Goal: Information Seeking & Learning: Learn about a topic

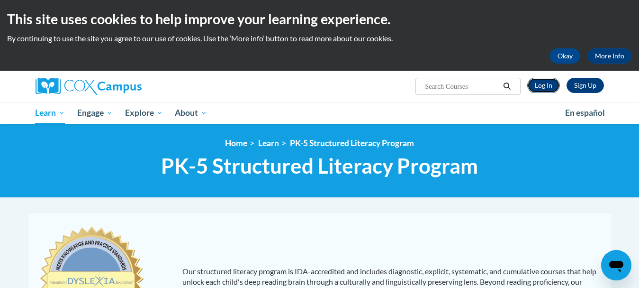
click at [541, 85] on link "Log In" at bounding box center [543, 85] width 33 height 15
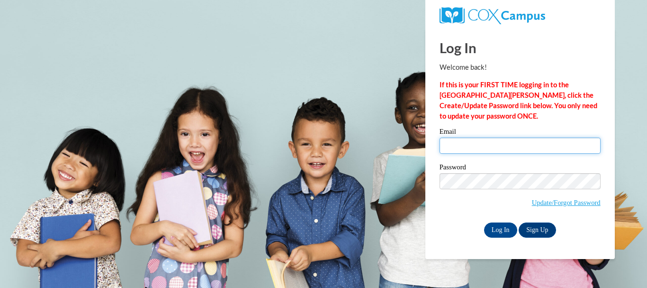
click at [516, 146] on input "Email" at bounding box center [520, 145] width 161 height 16
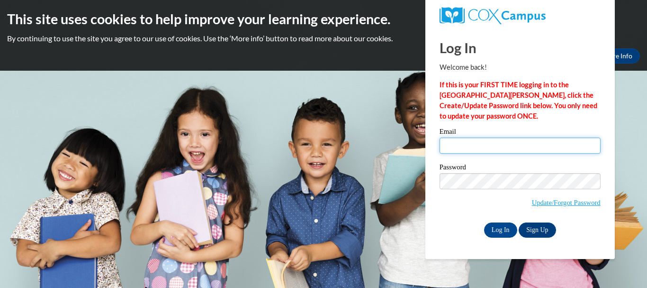
type input "abrewer@cambridge.k12.wi.us"
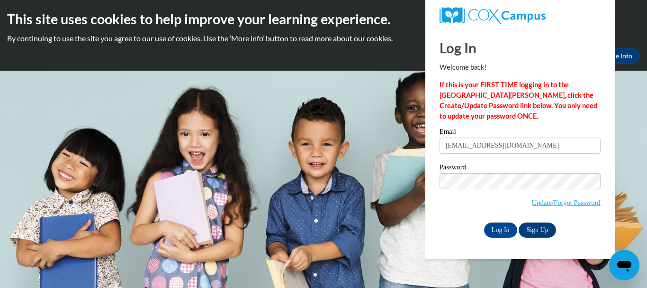
click at [469, 214] on div "Password Update/Forgot Password" at bounding box center [520, 191] width 161 height 56
click at [488, 229] on input "Log In" at bounding box center [500, 229] width 33 height 15
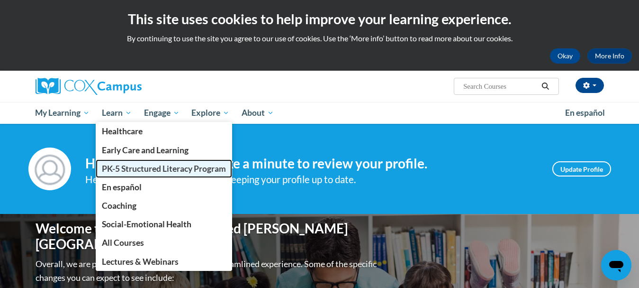
click at [123, 167] on span "PK-5 Structured Literacy Program" at bounding box center [164, 168] width 124 height 10
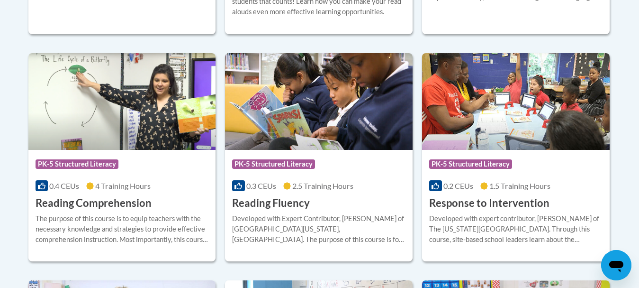
scroll to position [867, 0]
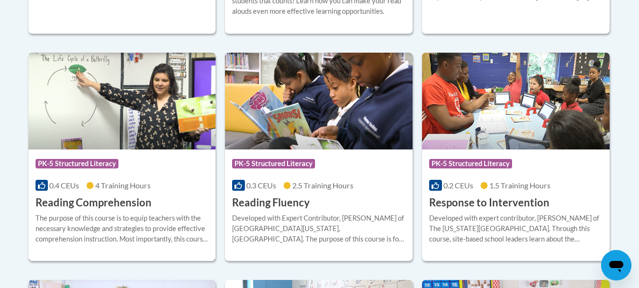
click at [159, 179] on div "Course Category: PK-5 Structured Literacy 0.4 CEUs 4 Training Hours COURSE Read…" at bounding box center [122, 179] width 188 height 61
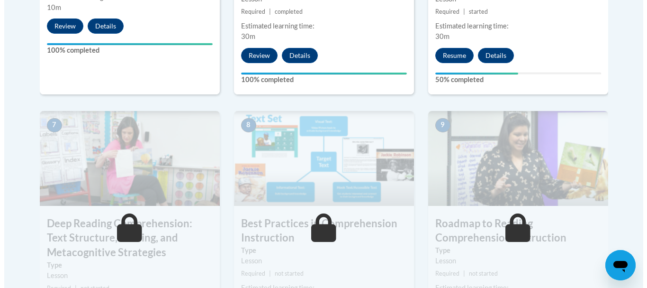
scroll to position [730, 0]
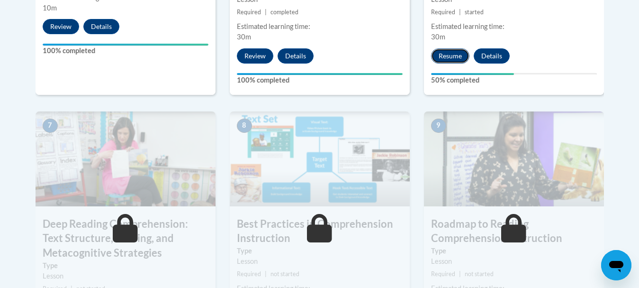
click at [450, 54] on button "Resume" at bounding box center [450, 55] width 38 height 15
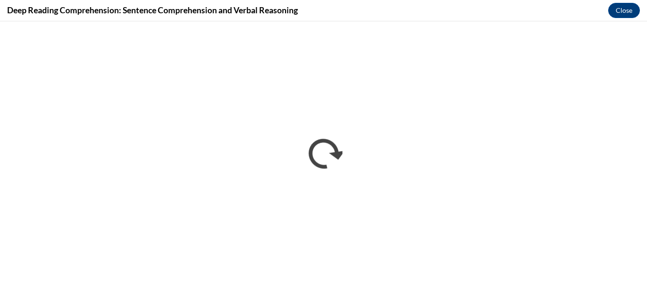
scroll to position [0, 0]
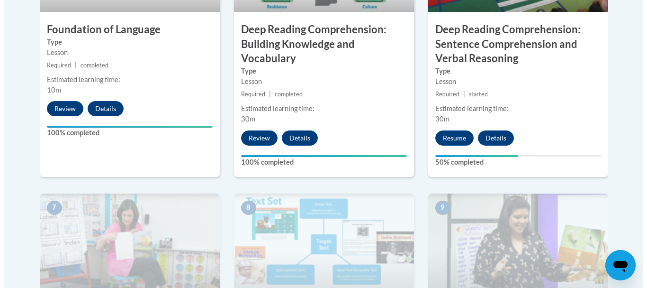
scroll to position [649, 0]
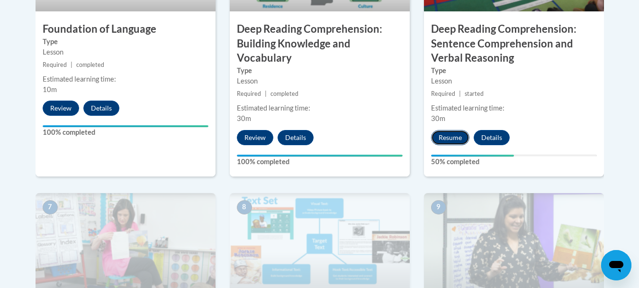
click at [454, 136] on button "Resume" at bounding box center [450, 137] width 38 height 15
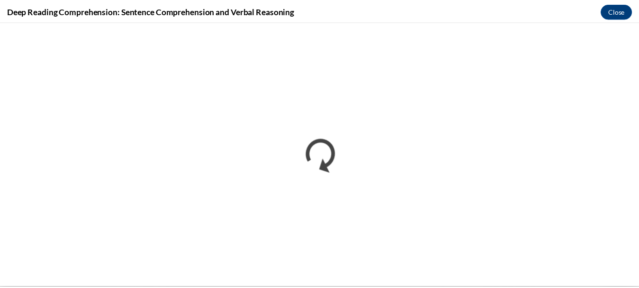
scroll to position [0, 0]
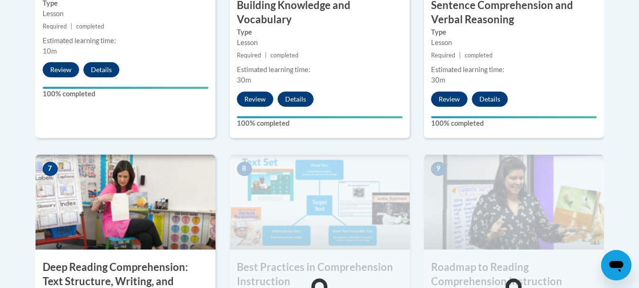
scroll to position [687, 0]
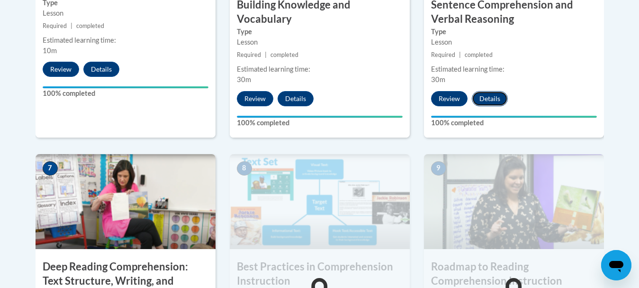
click at [487, 99] on button "Details" at bounding box center [490, 98] width 36 height 15
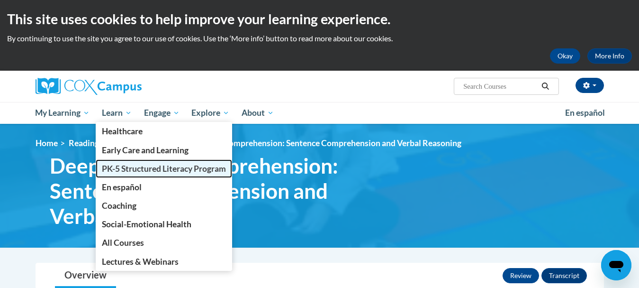
drag, startPoint x: 125, startPoint y: 162, endPoint x: 121, endPoint y: 171, distance: 9.1
click at [121, 171] on span "PK-5 Structured Literacy Program" at bounding box center [164, 168] width 124 height 10
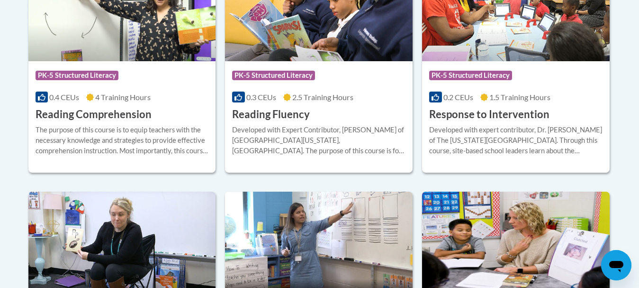
scroll to position [956, 0]
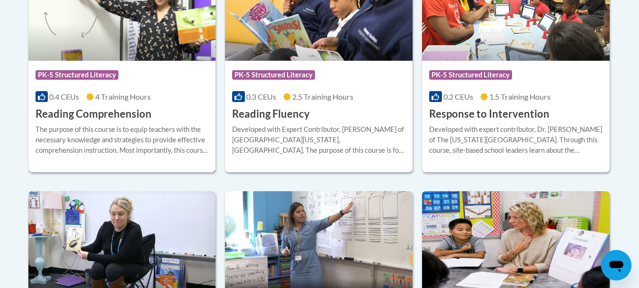
click at [132, 124] on div "The purpose of this course is to equip teachers with the necessary knowledge an…" at bounding box center [122, 139] width 173 height 31
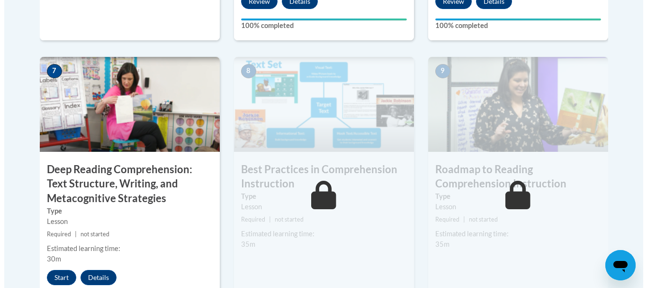
scroll to position [825, 0]
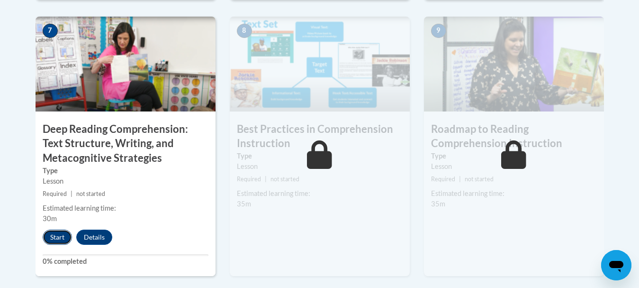
click at [57, 236] on button "Start" at bounding box center [57, 236] width 29 height 15
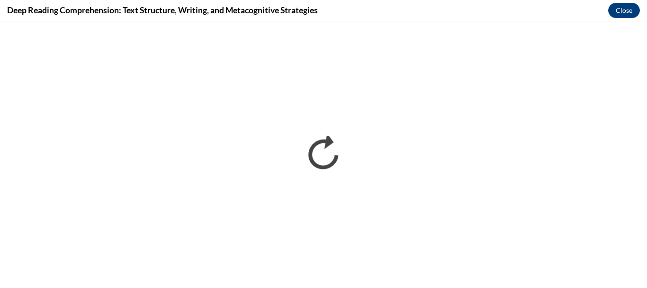
scroll to position [0, 0]
